Goal: Task Accomplishment & Management: Use online tool/utility

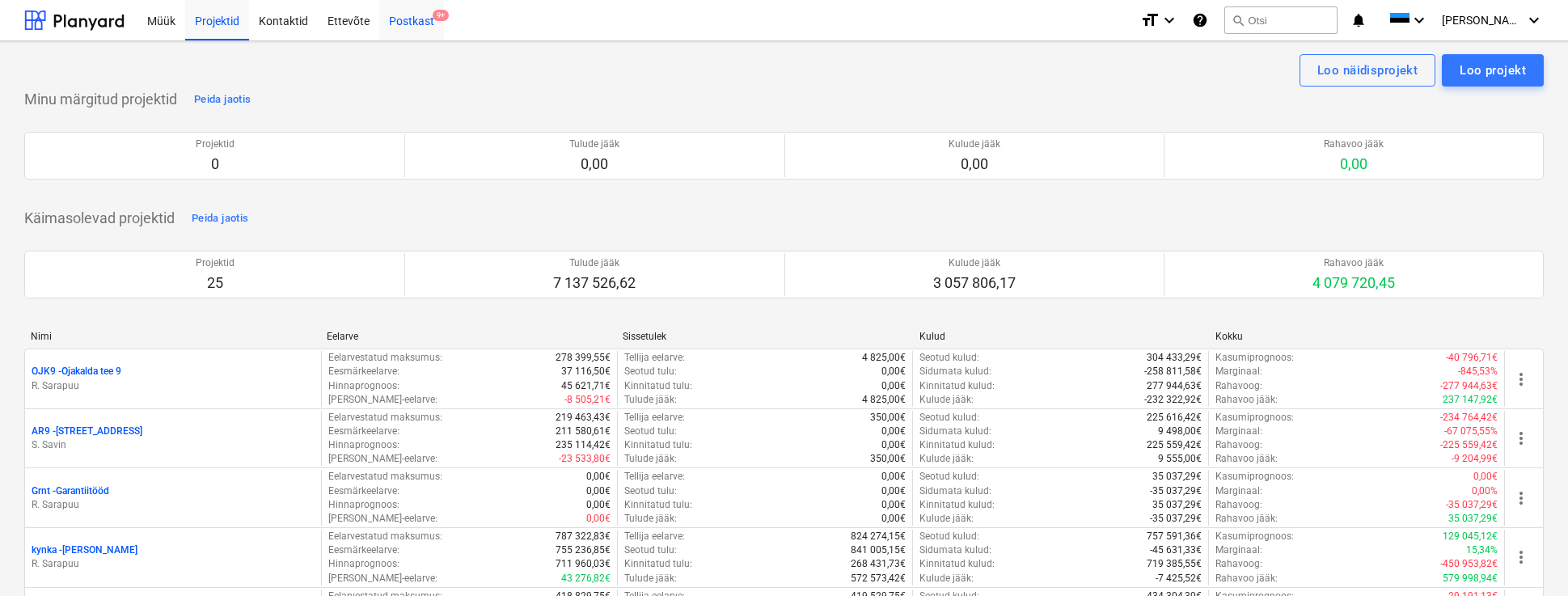
click at [412, 21] on div "Postkast 9+" at bounding box center [412, 19] width 65 height 41
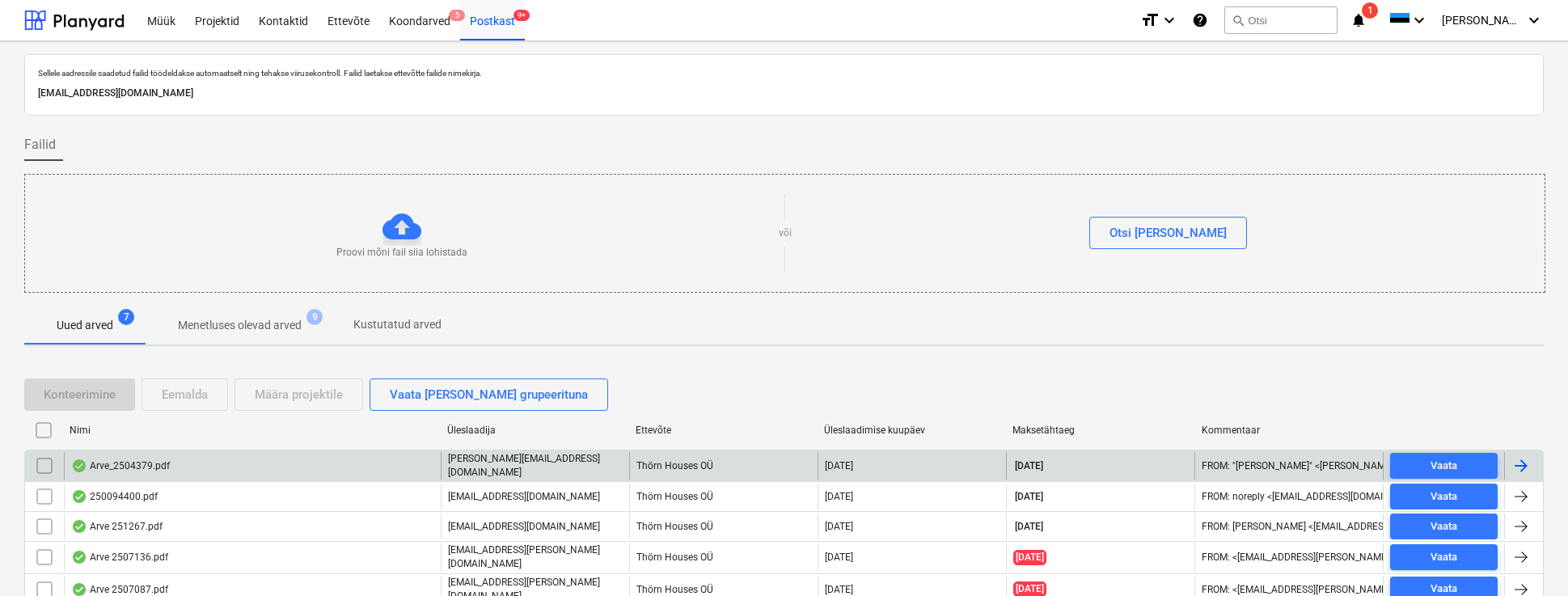
scroll to position [122, 0]
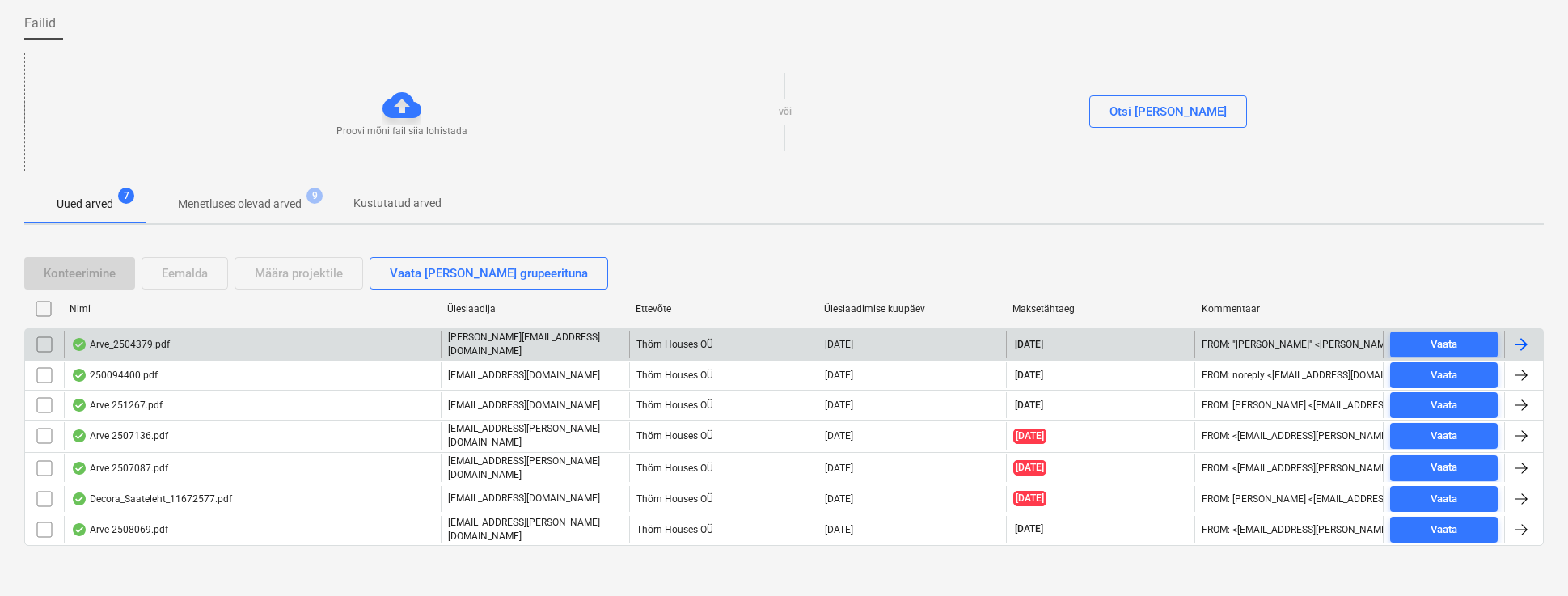
click at [121, 344] on div "Arve_2504379.pdf" at bounding box center [120, 344] width 99 height 13
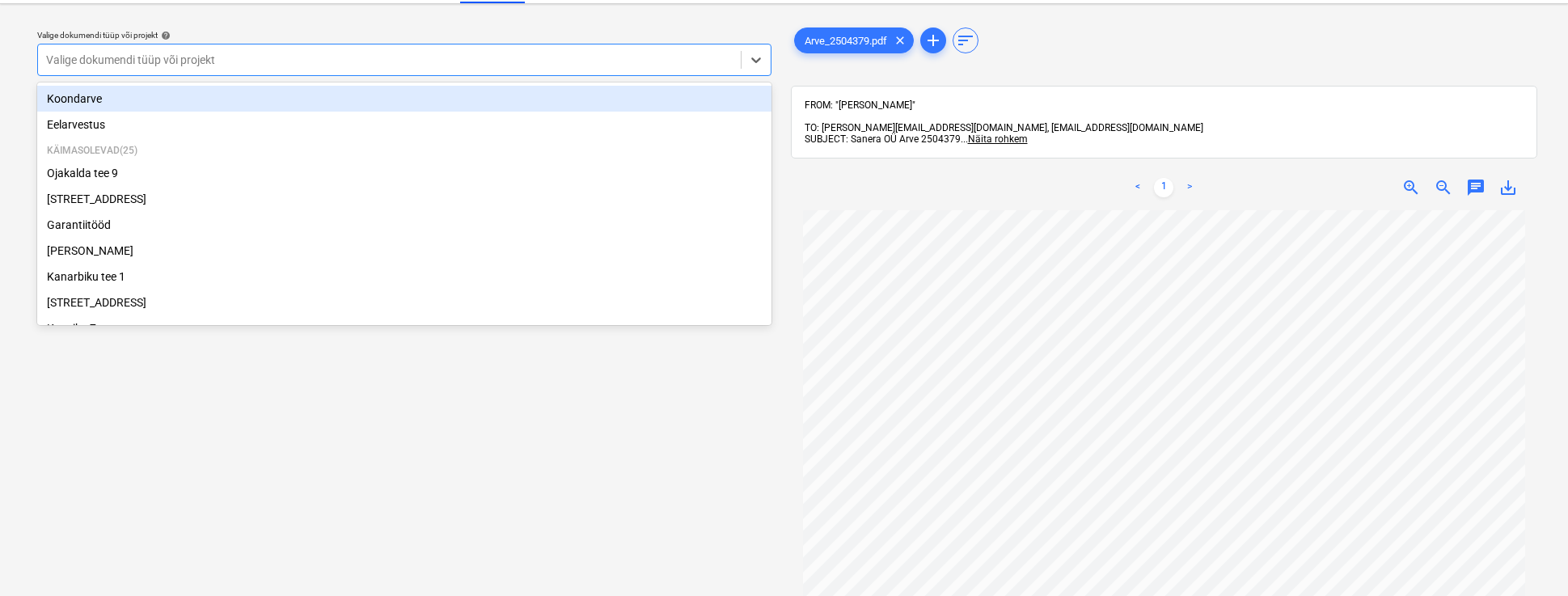
click at [59, 59] on div "Valige dokumendi tüüp või projekt" at bounding box center [389, 60] width 686 height 13
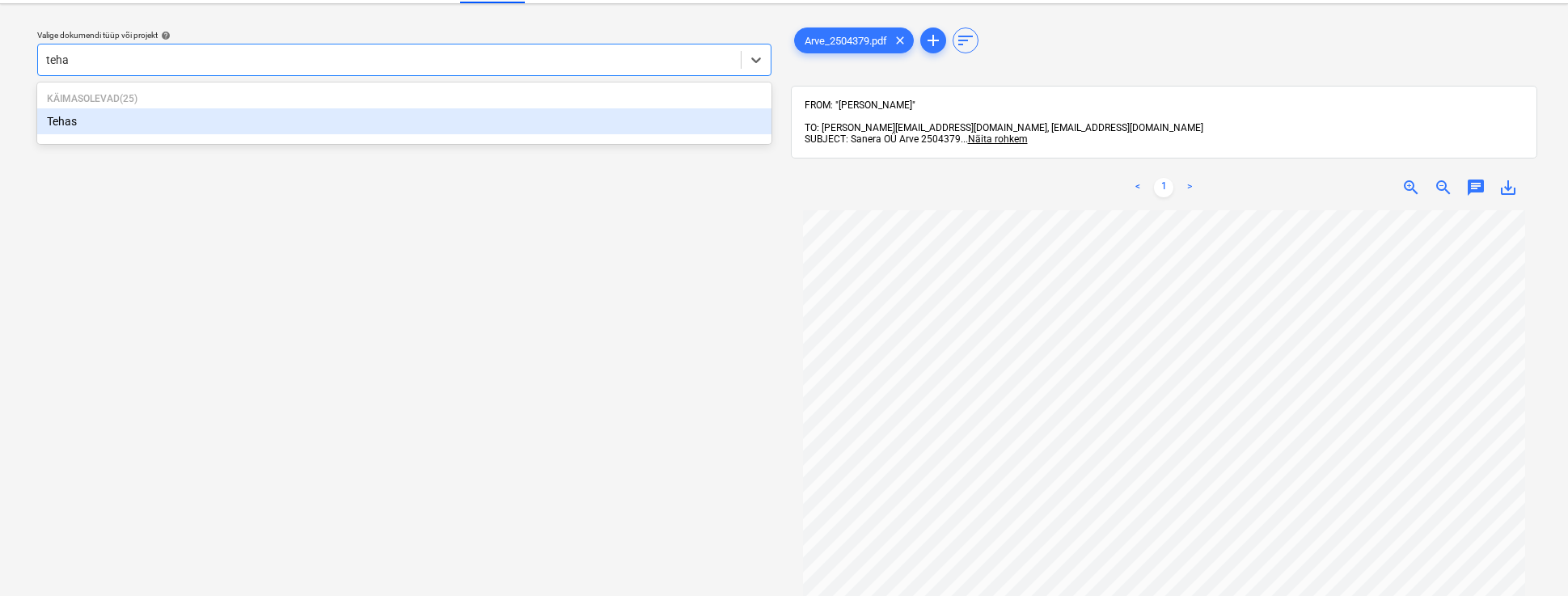
type input "tehas"
click at [51, 128] on div "Tehas" at bounding box center [404, 122] width 734 height 26
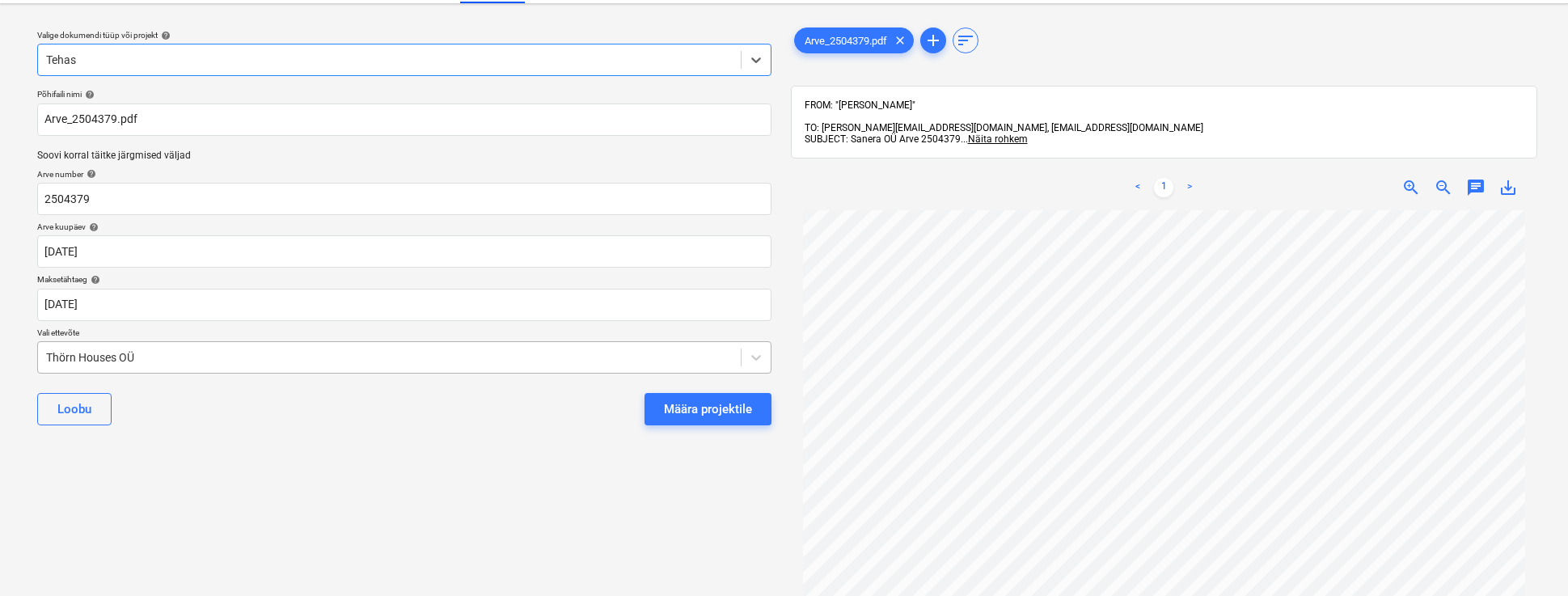
click at [42, 354] on div "Thörn Houses OÜ" at bounding box center [388, 358] width 702 height 23
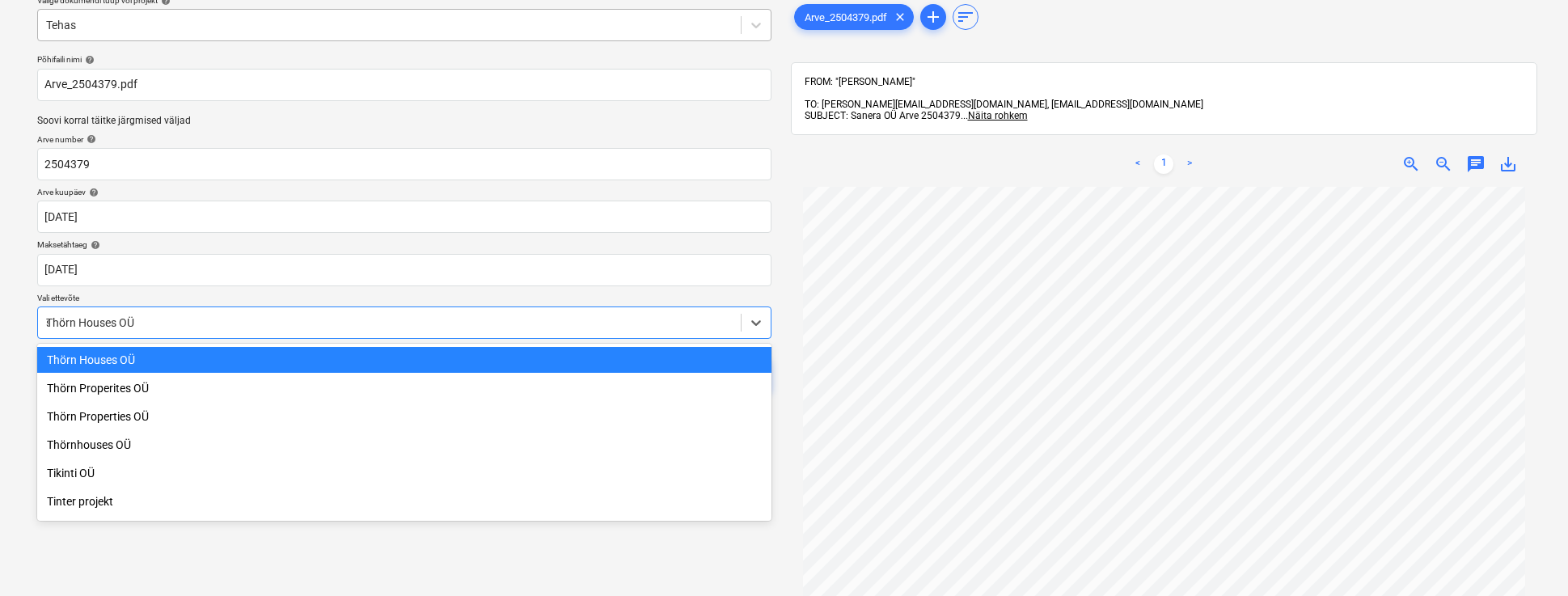
scroll to position [4810, 0]
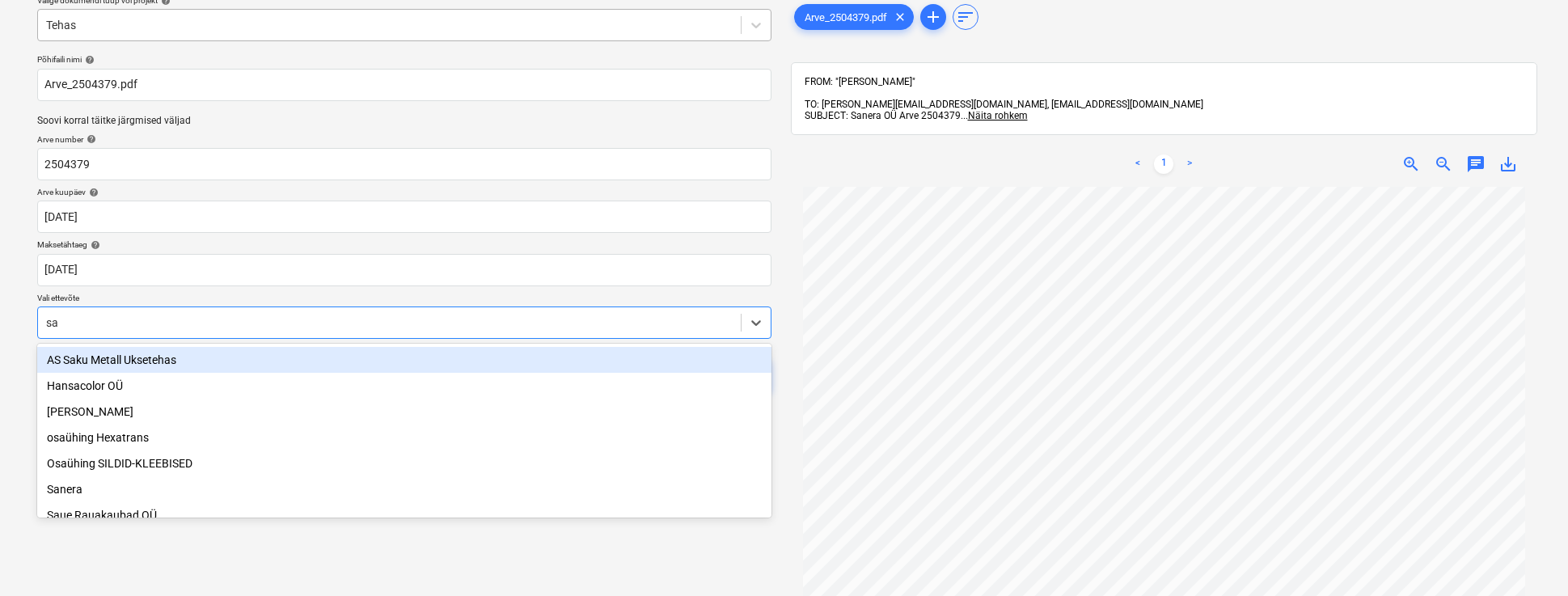
type input "san"
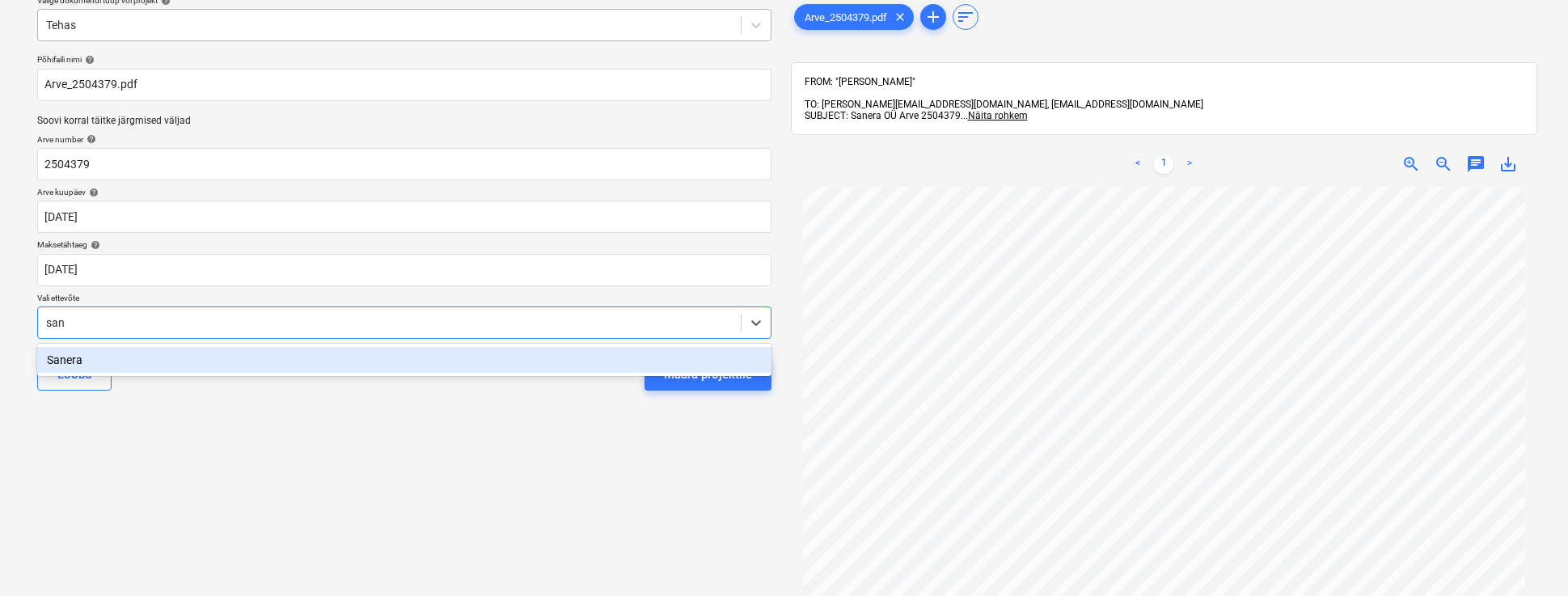
click at [63, 359] on div "Sanera" at bounding box center [404, 361] width 734 height 26
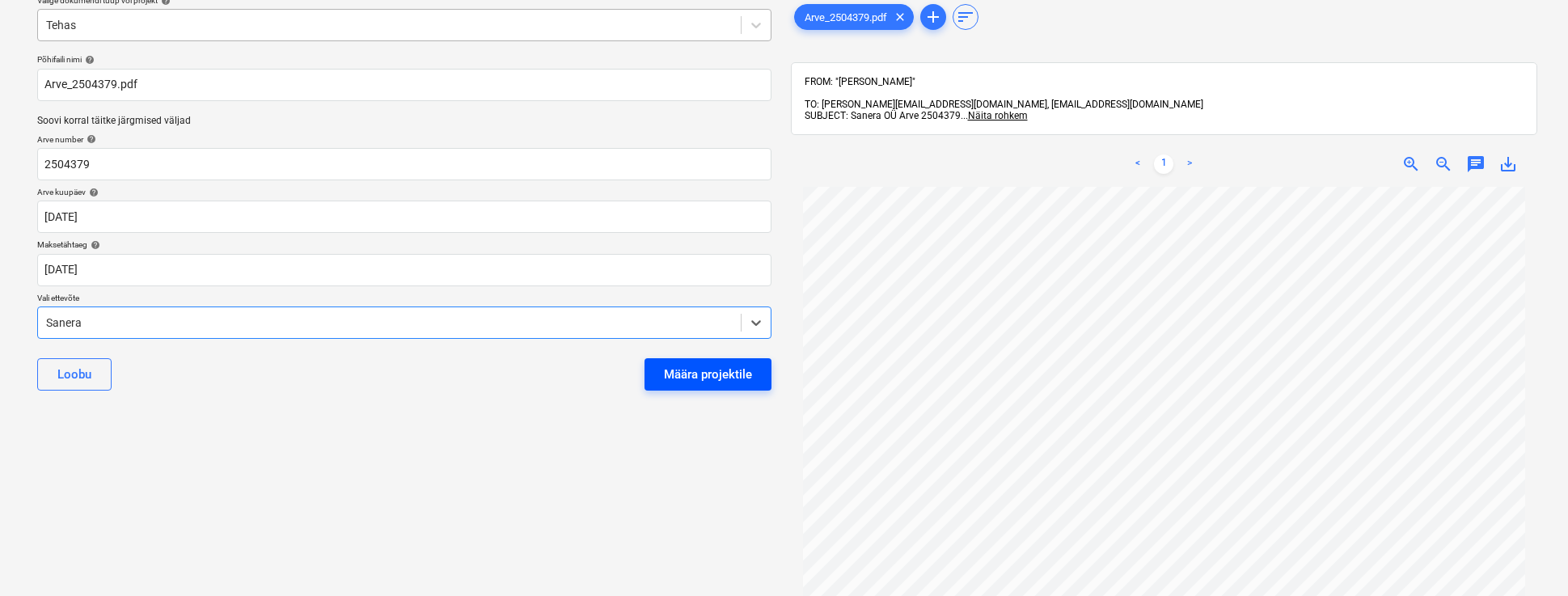
click at [706, 371] on div "Määra projektile" at bounding box center [707, 375] width 88 height 21
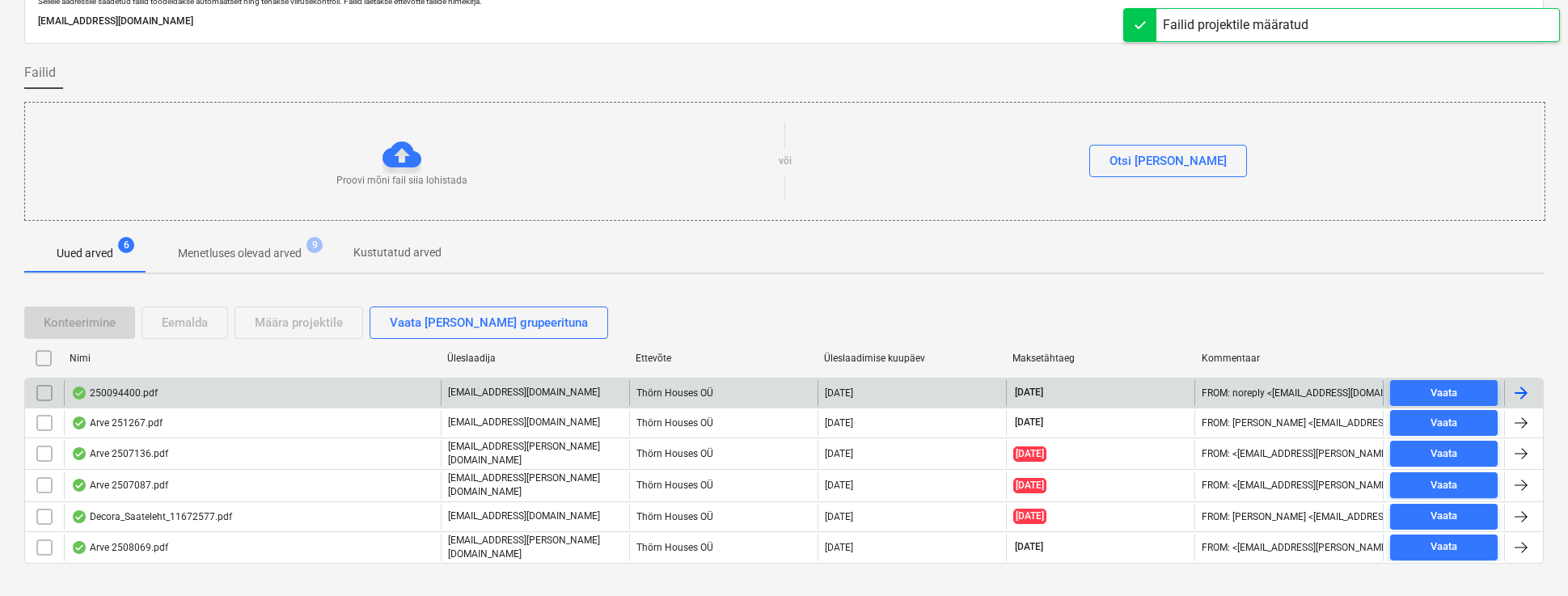
click at [115, 391] on div "250094400.pdf" at bounding box center [114, 393] width 87 height 13
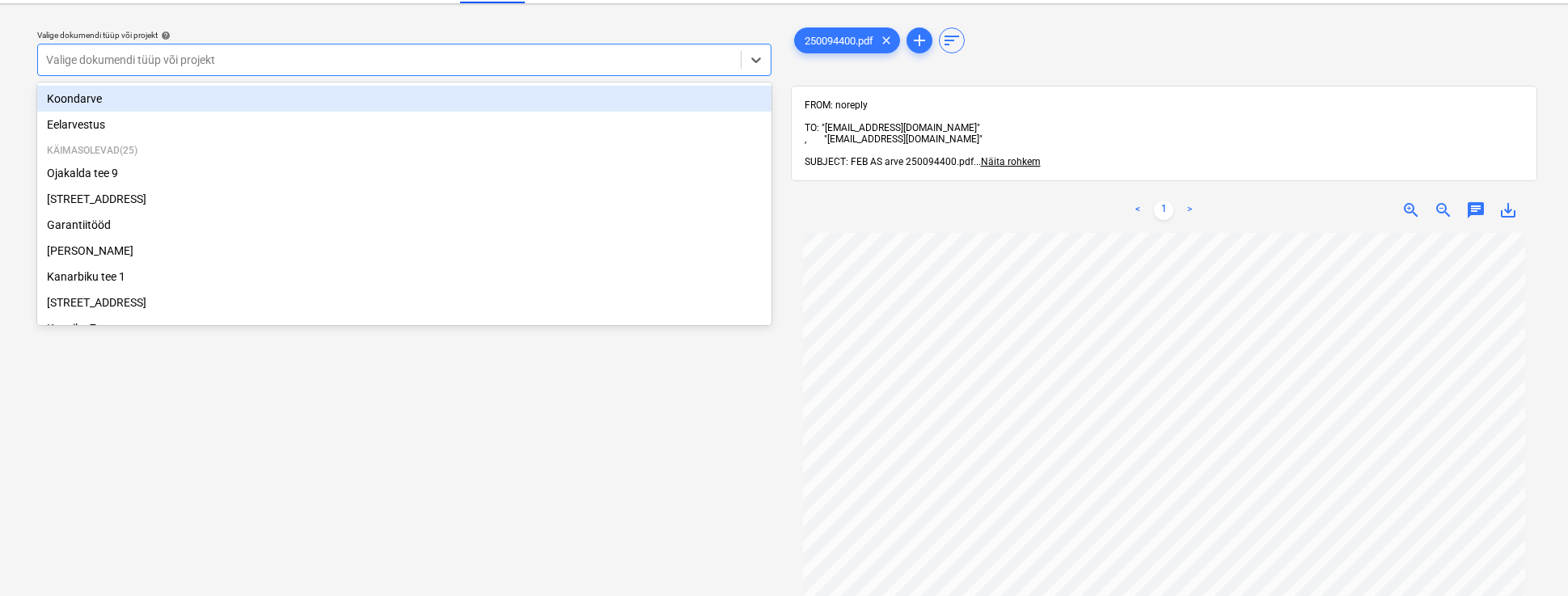
click at [86, 58] on div "Valige dokumendi tüüp või projekt" at bounding box center [389, 60] width 686 height 13
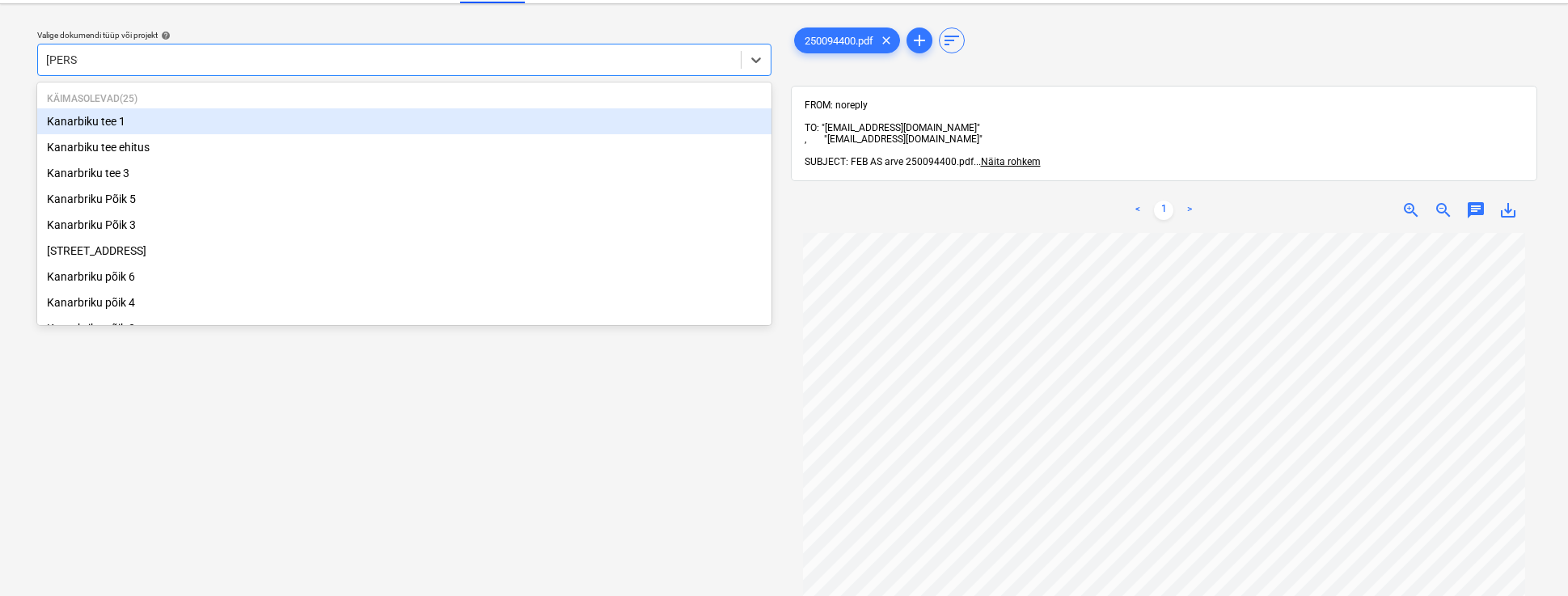
type input "kanarb"
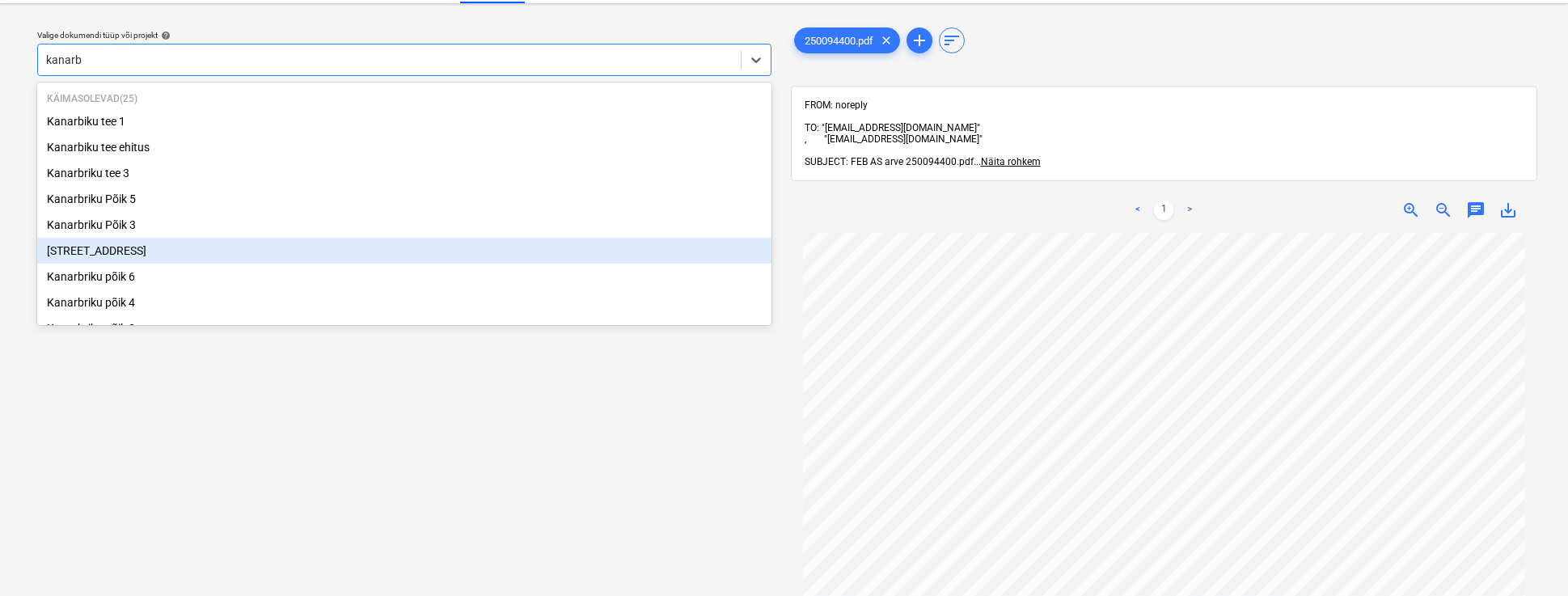
click at [113, 253] on div "[STREET_ADDRESS]" at bounding box center [404, 251] width 734 height 26
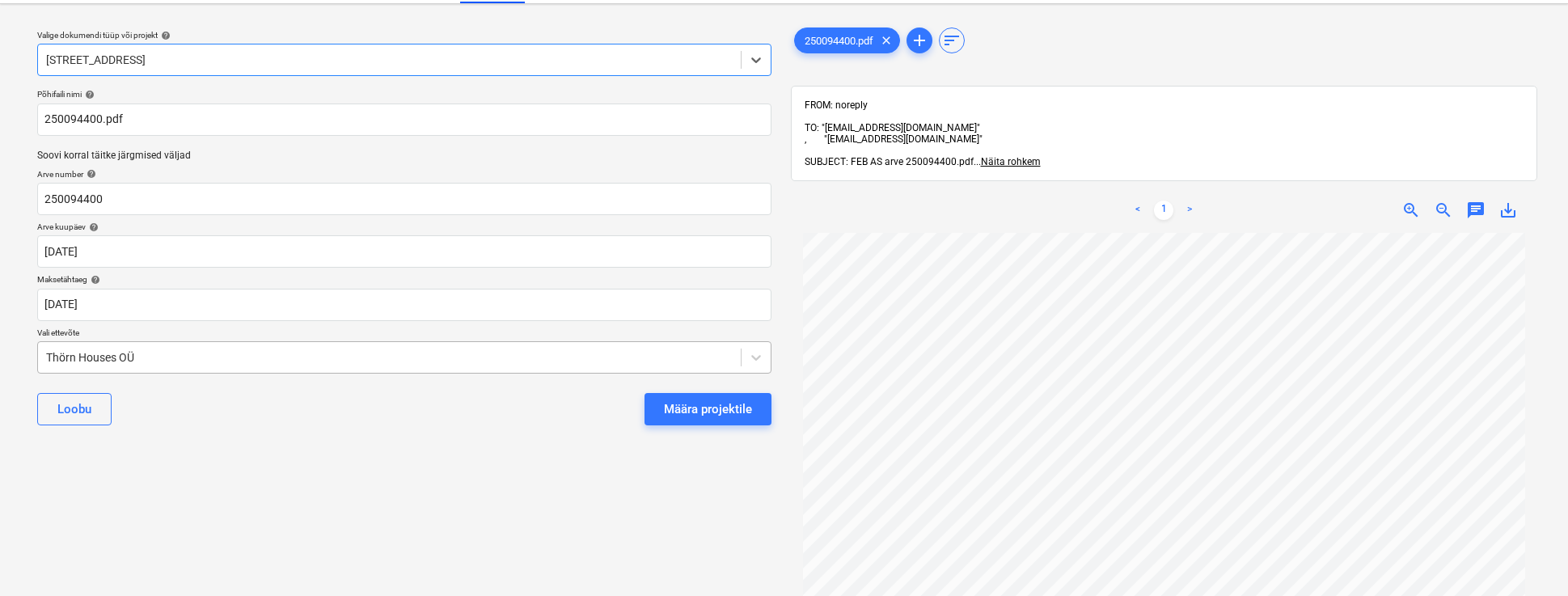
click at [46, 352] on div "Thörn Houses OÜ" at bounding box center [388, 358] width 702 height 23
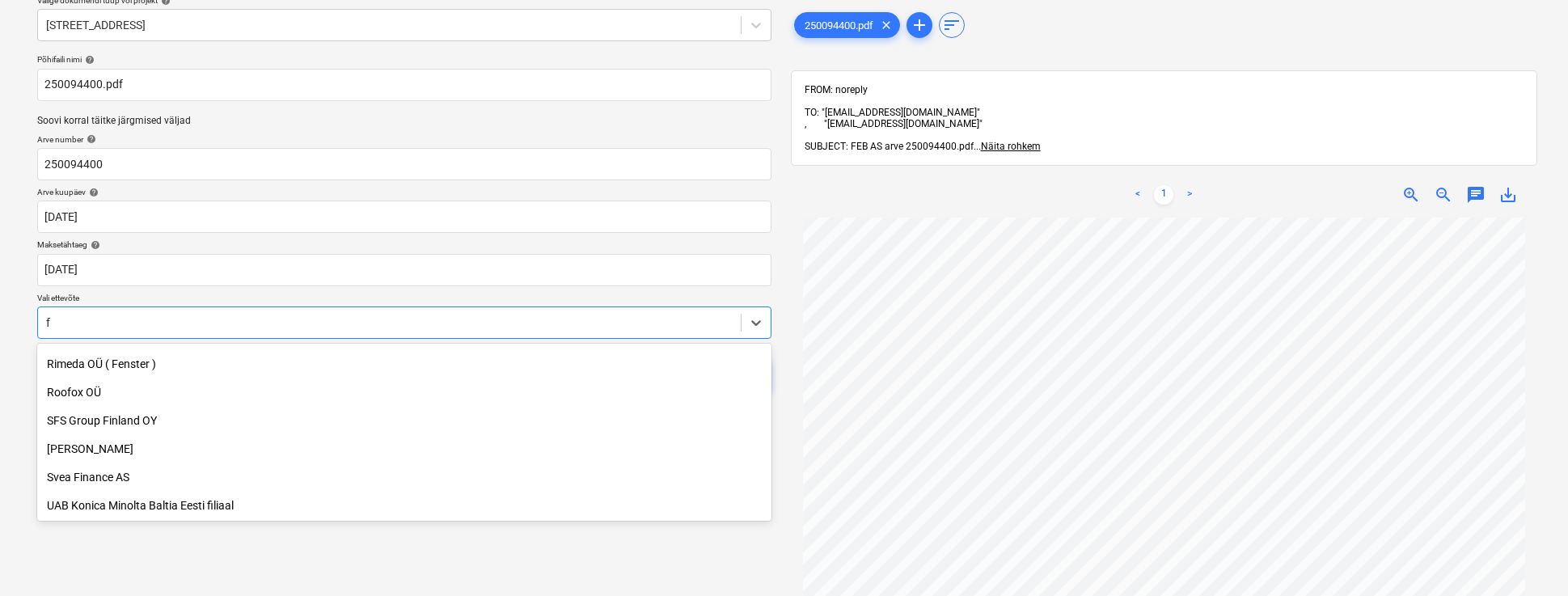
scroll to position [761, 0]
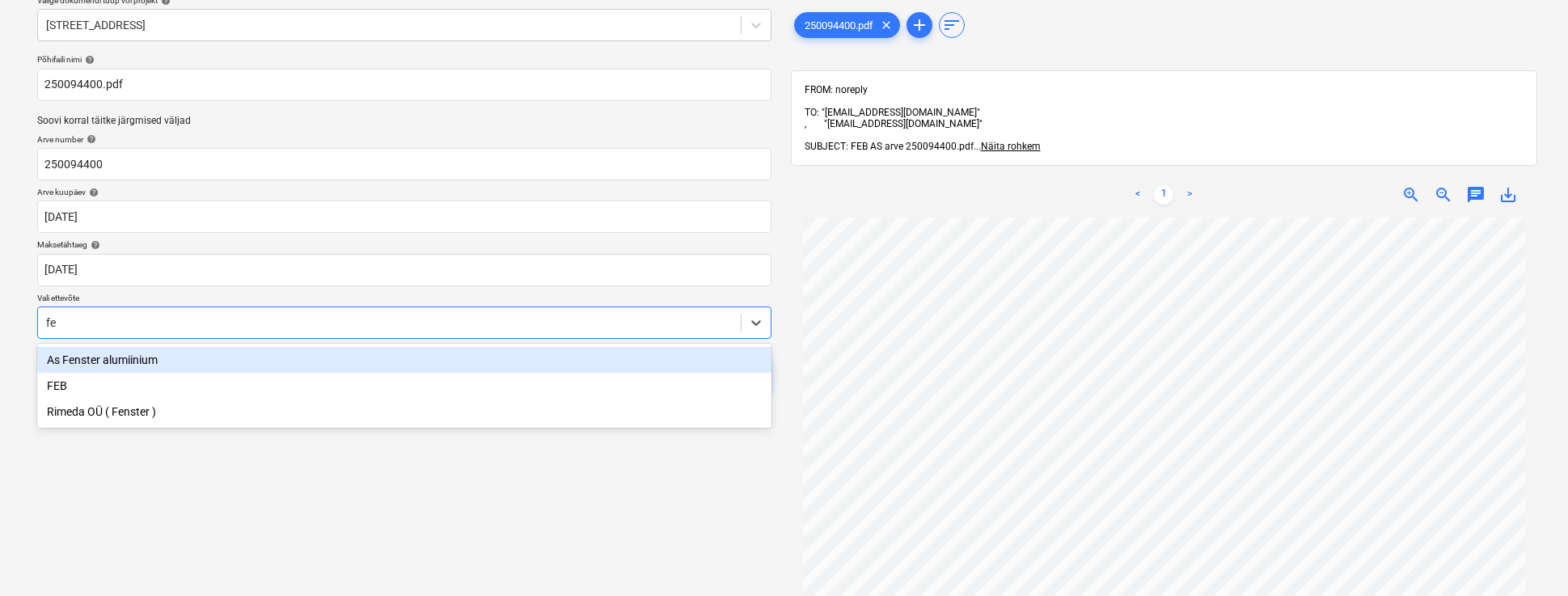
type input "feb"
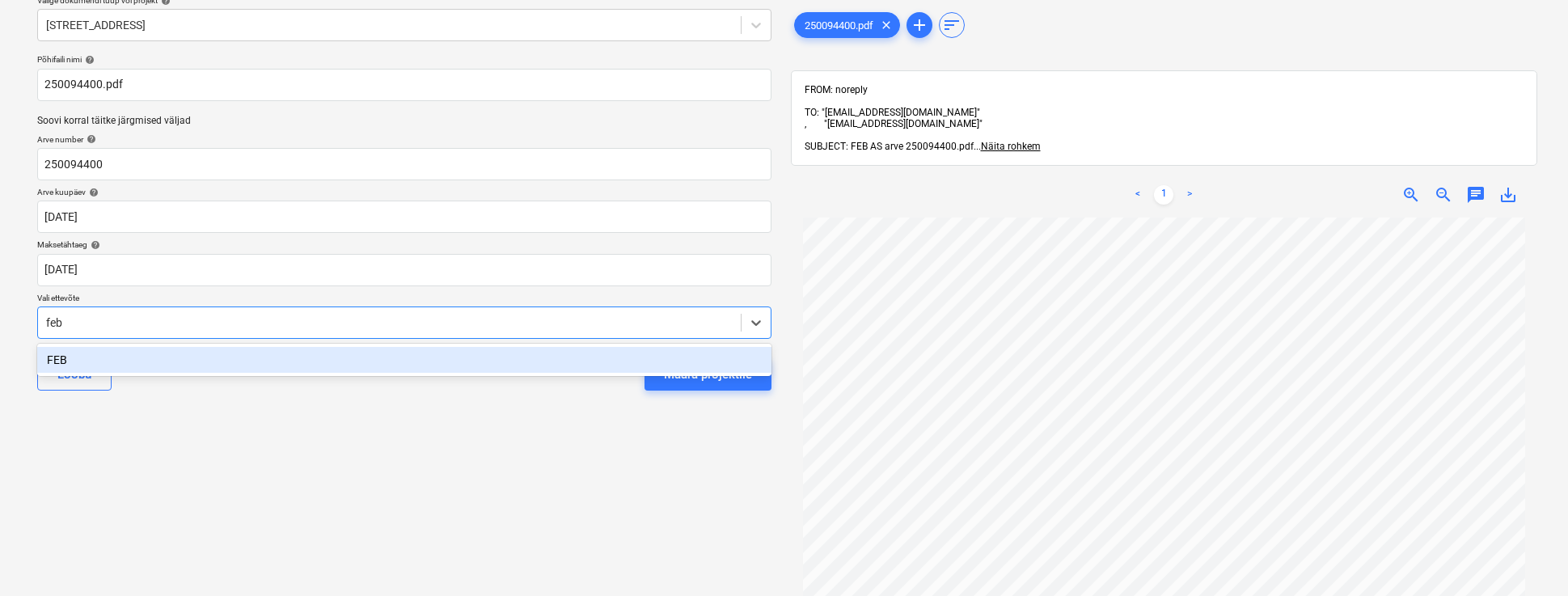
click at [54, 363] on div "FEB" at bounding box center [404, 361] width 734 height 26
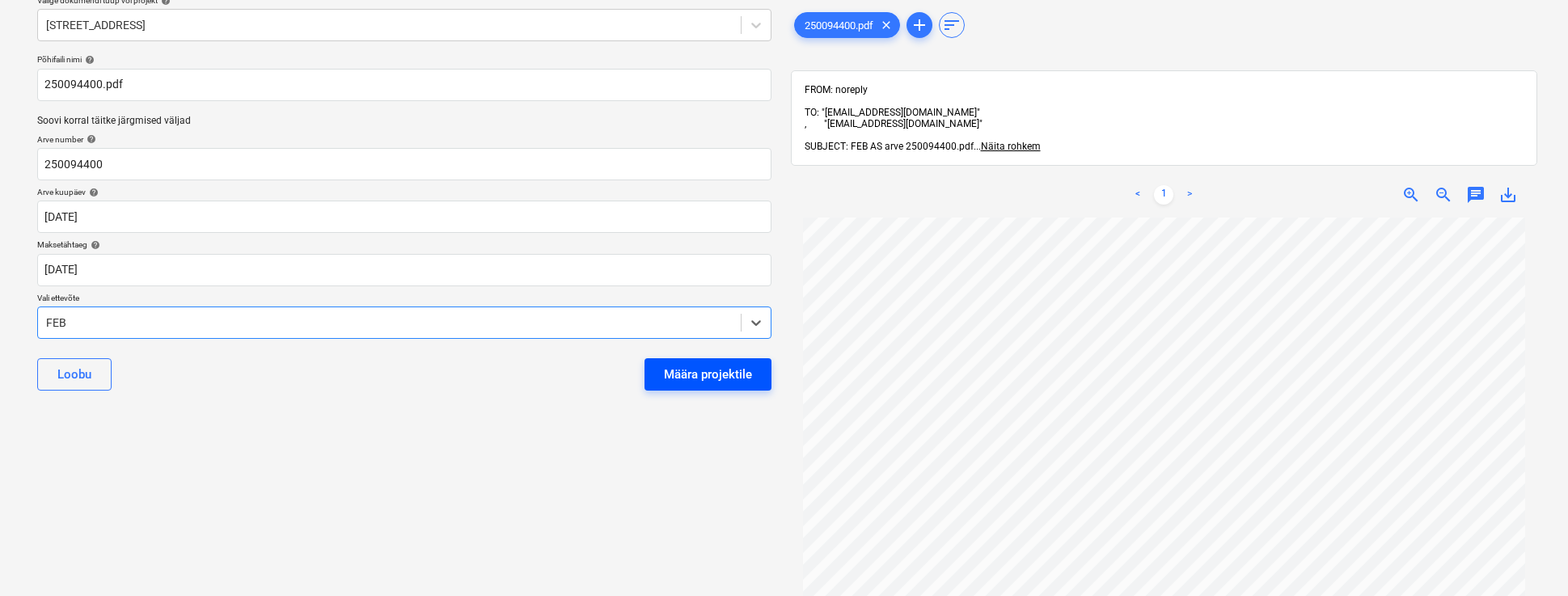
click at [713, 369] on div "Määra projektile" at bounding box center [707, 375] width 88 height 21
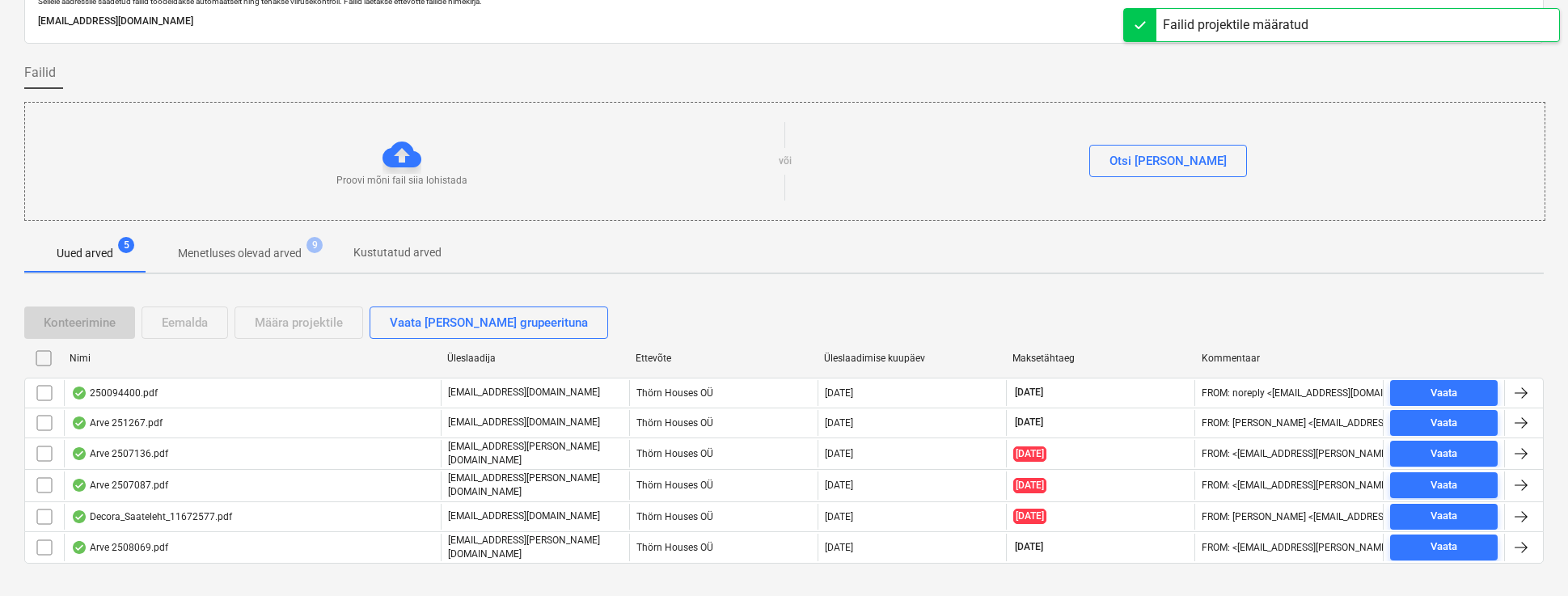
scroll to position [60, 0]
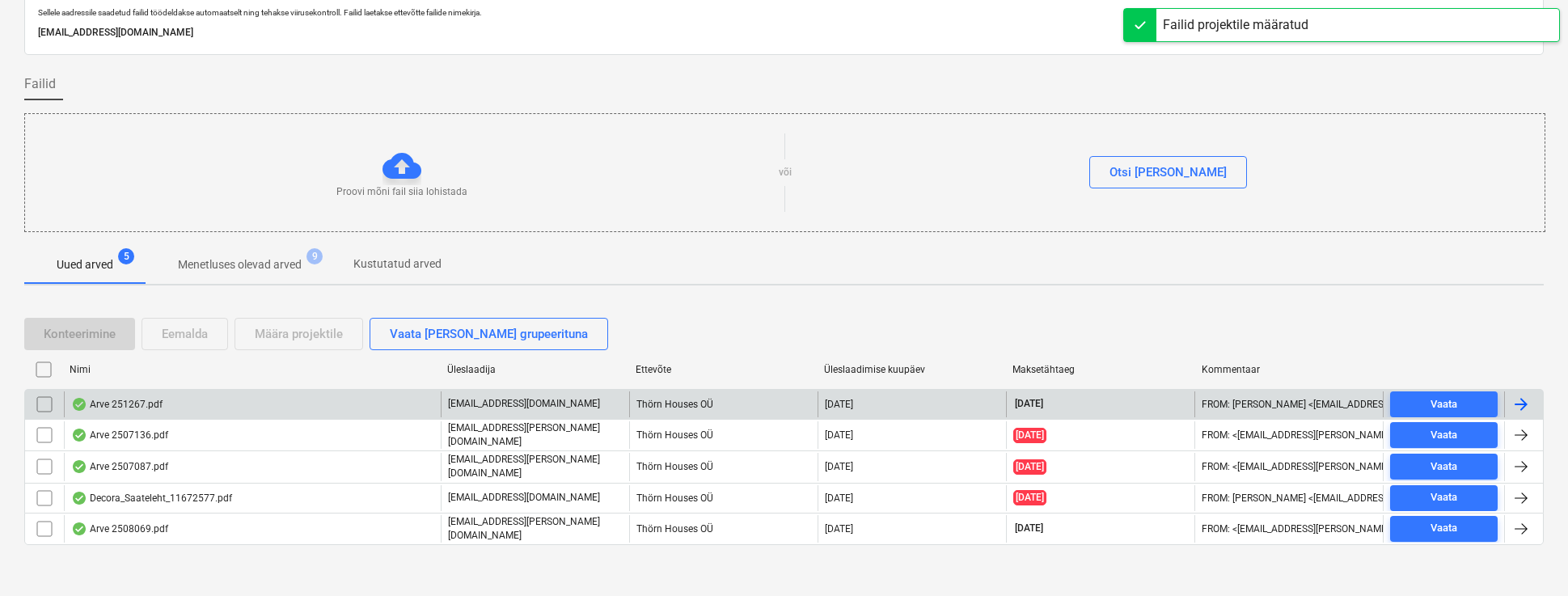
click at [110, 401] on div "Arve 251267.pdf" at bounding box center [116, 404] width 91 height 13
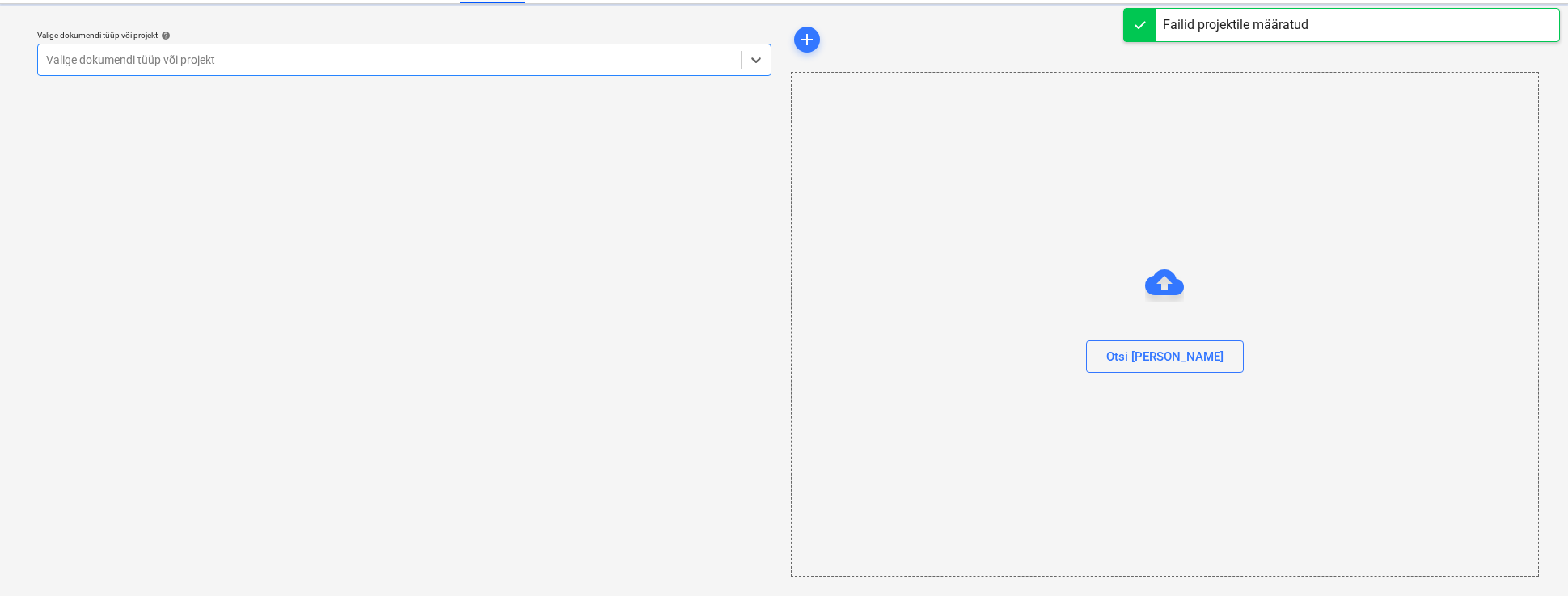
scroll to position [38, 0]
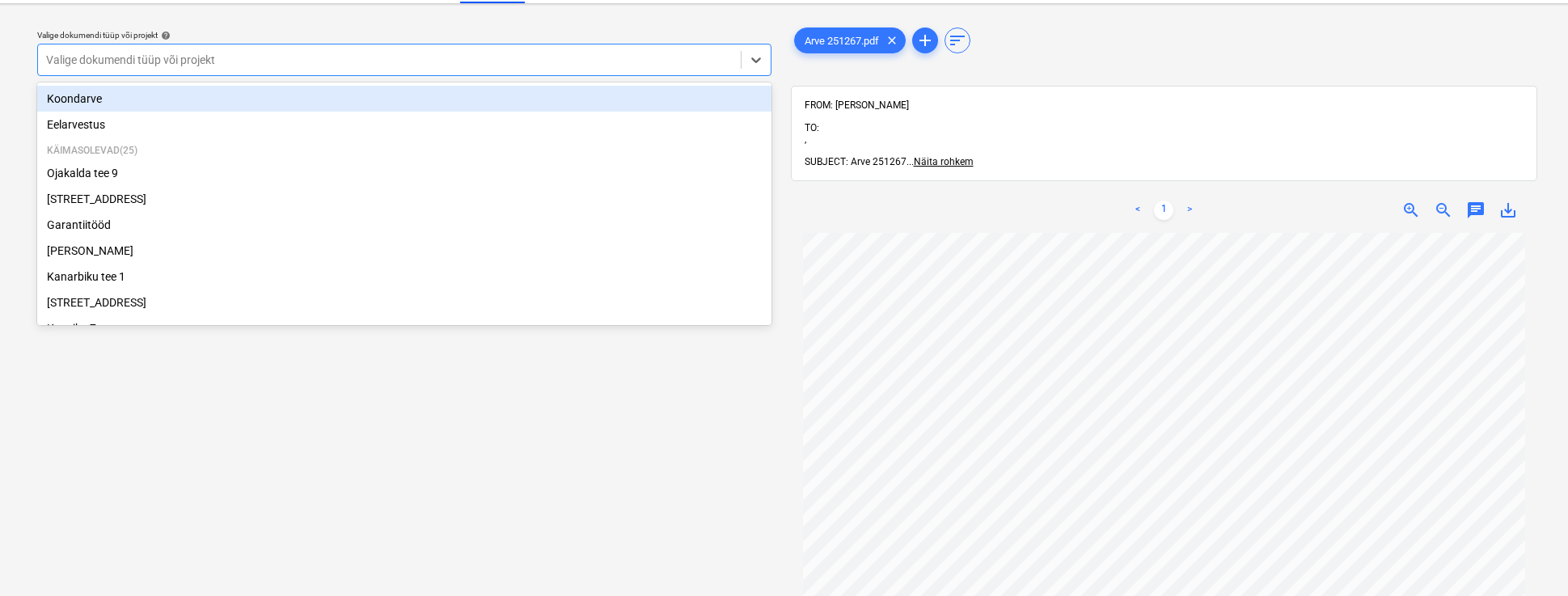
click at [77, 53] on div "Valige dokumendi tüüp või projekt" at bounding box center [389, 60] width 686 height 13
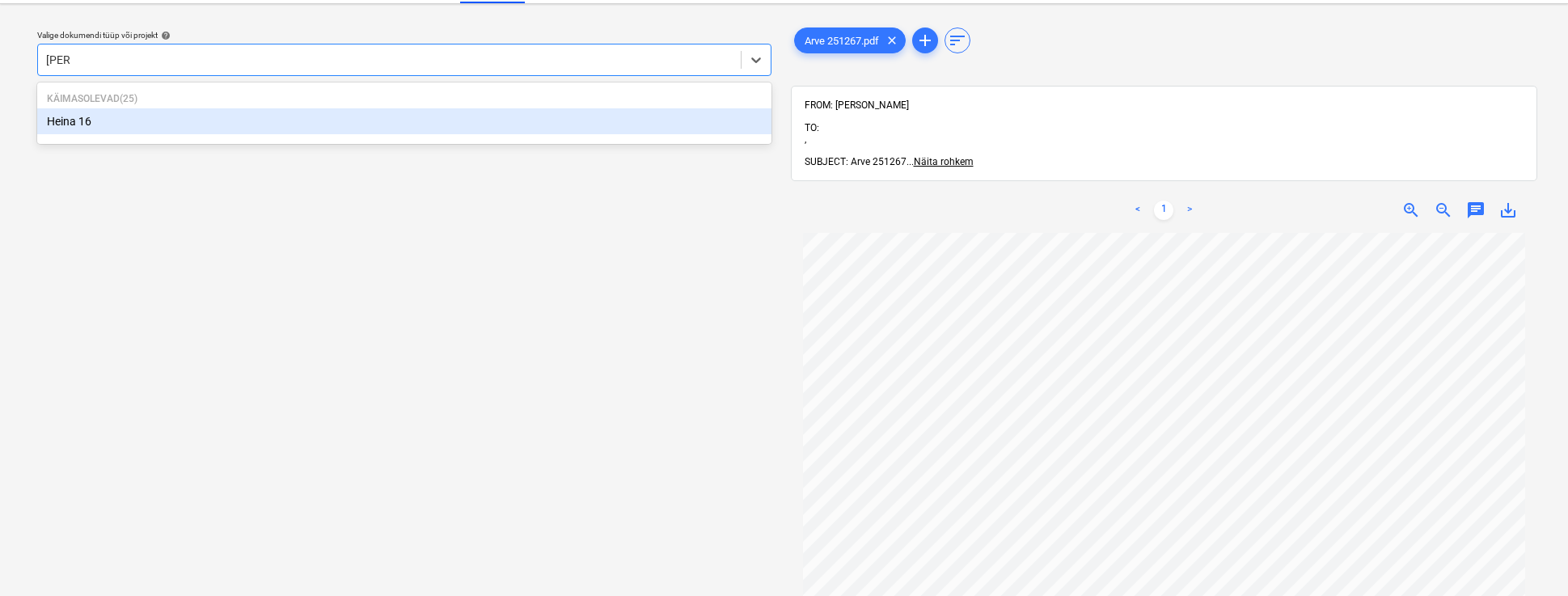
type input "heina"
click at [70, 127] on div "Heina 16" at bounding box center [404, 122] width 734 height 26
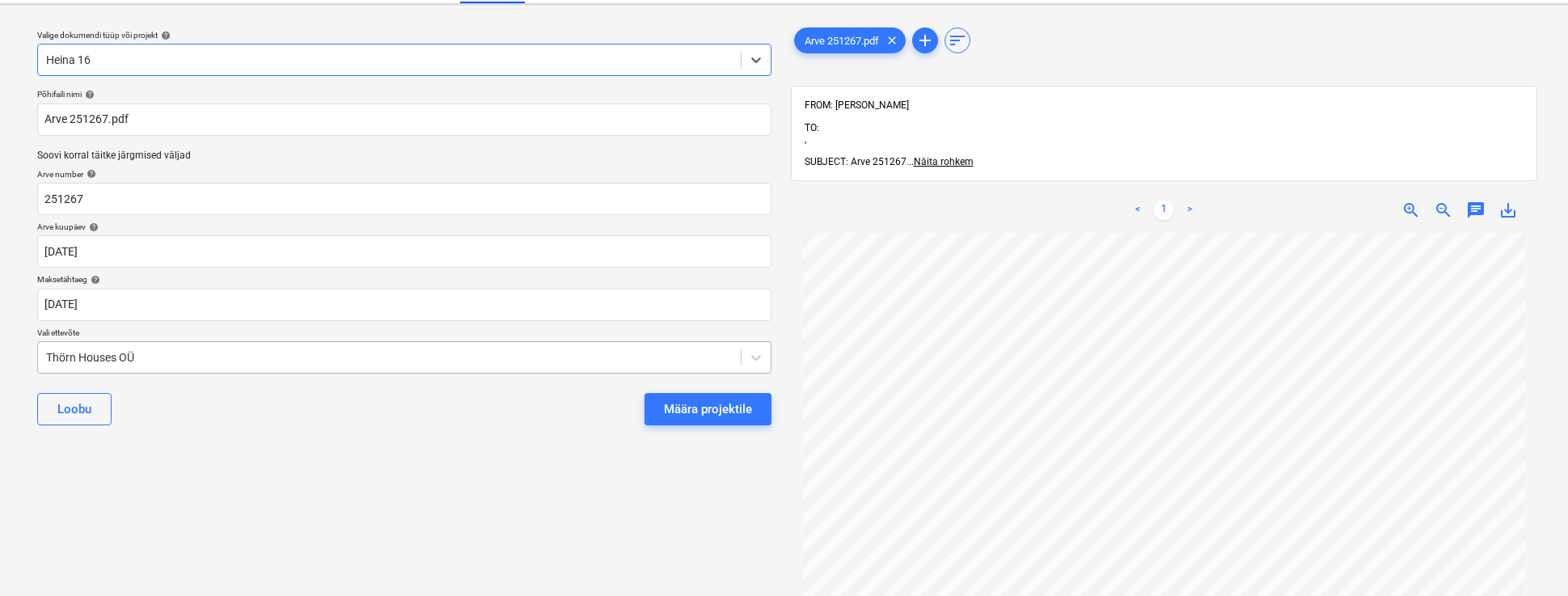
click at [42, 356] on div "Põhifaili nimi help Arve 251267.pdf Soovi korral täitke järgmised väljad Arve n…" at bounding box center [404, 263] width 747 height 362
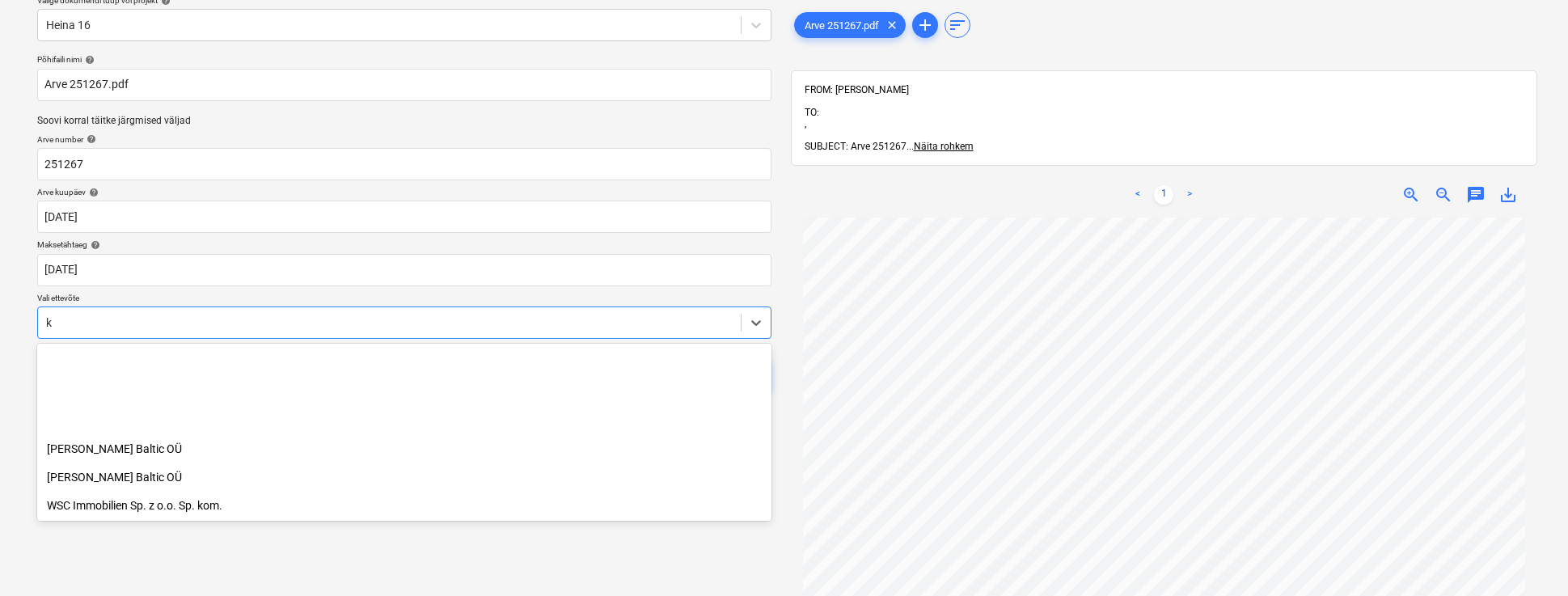
scroll to position [2885, 0]
type input "kõ"
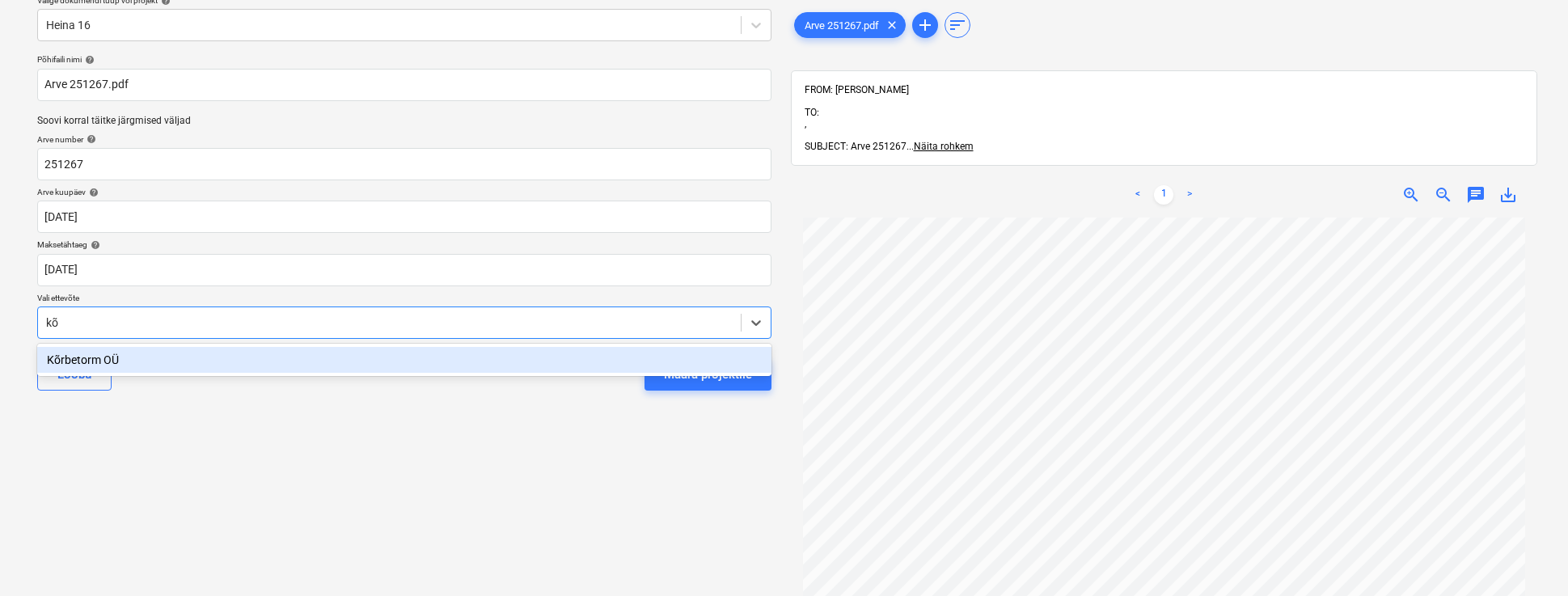
click at [92, 357] on div "Kõrbetorm OÜ" at bounding box center [404, 361] width 734 height 26
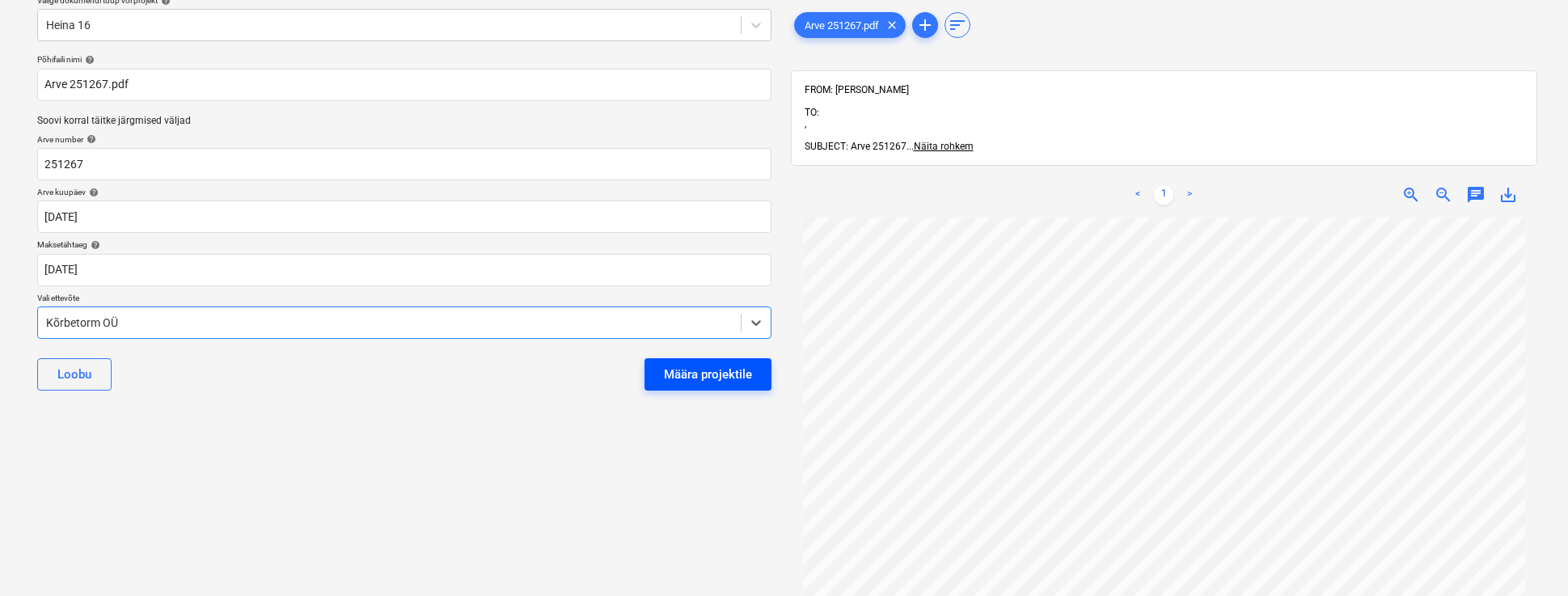
click at [703, 375] on div "Määra projektile" at bounding box center [707, 375] width 88 height 21
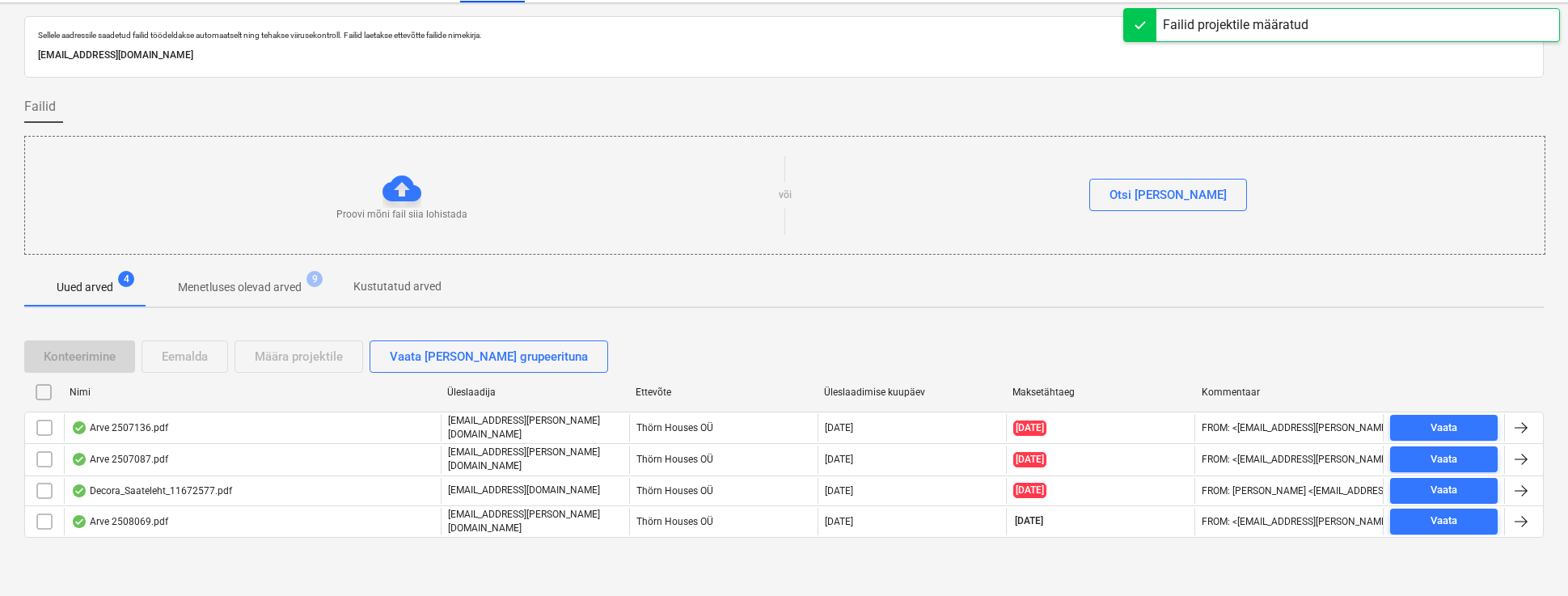
scroll to position [31, 0]
